Goal: Navigation & Orientation: Find specific page/section

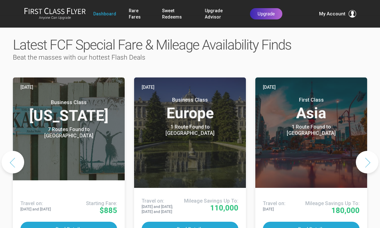
click at [366, 151] on button "Next slide" at bounding box center [367, 162] width 23 height 23
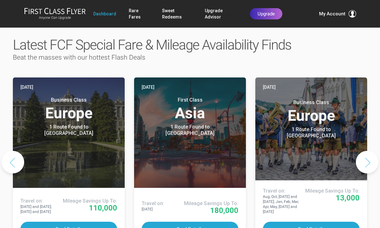
click at [369, 151] on button "Next slide" at bounding box center [367, 162] width 23 height 23
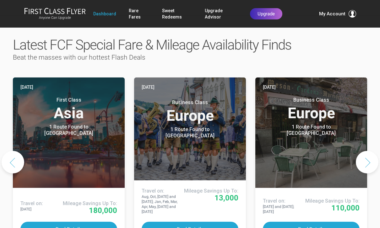
click at [373, 151] on button "Next slide" at bounding box center [367, 162] width 23 height 23
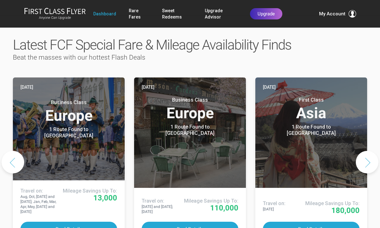
click at [370, 151] on button "Next slide" at bounding box center [367, 162] width 23 height 23
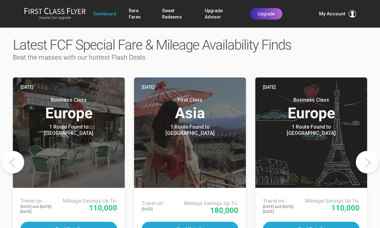
click at [364, 151] on button "Next slide" at bounding box center [367, 162] width 23 height 23
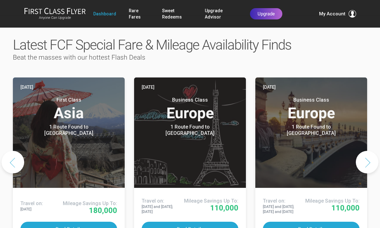
click at [367, 151] on button "Next slide" at bounding box center [367, 162] width 23 height 23
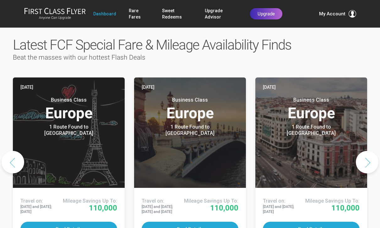
click at [367, 151] on button "Next slide" at bounding box center [367, 162] width 23 height 23
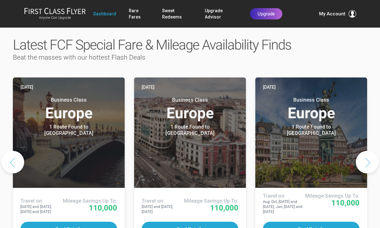
click at [367, 151] on button "Next slide" at bounding box center [367, 162] width 23 height 23
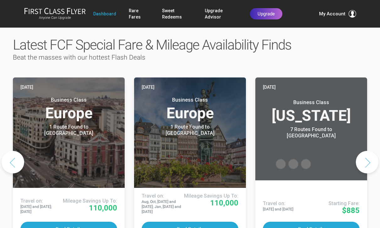
click at [367, 151] on button "Next slide" at bounding box center [367, 162] width 23 height 23
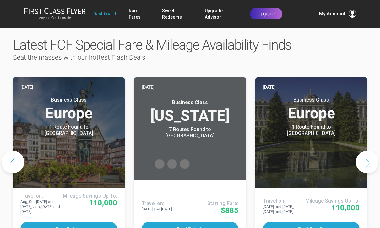
click at [365, 151] on button "Next slide" at bounding box center [367, 162] width 23 height 23
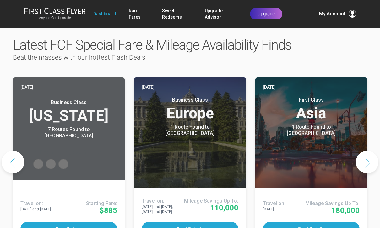
click at [368, 151] on button "Next slide" at bounding box center [367, 162] width 23 height 23
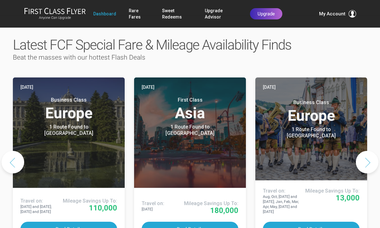
click at [367, 151] on button "Next slide" at bounding box center [367, 162] width 23 height 23
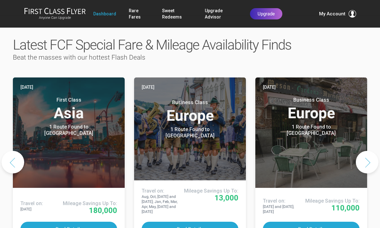
click at [368, 151] on button "Next slide" at bounding box center [367, 162] width 23 height 23
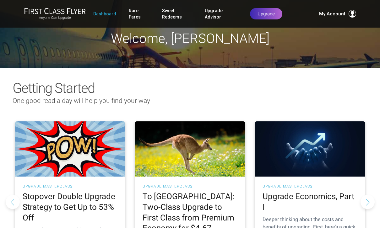
click at [132, 14] on link "Rare Fares" at bounding box center [139, 14] width 21 height 18
